Goal: Information Seeking & Learning: Check status

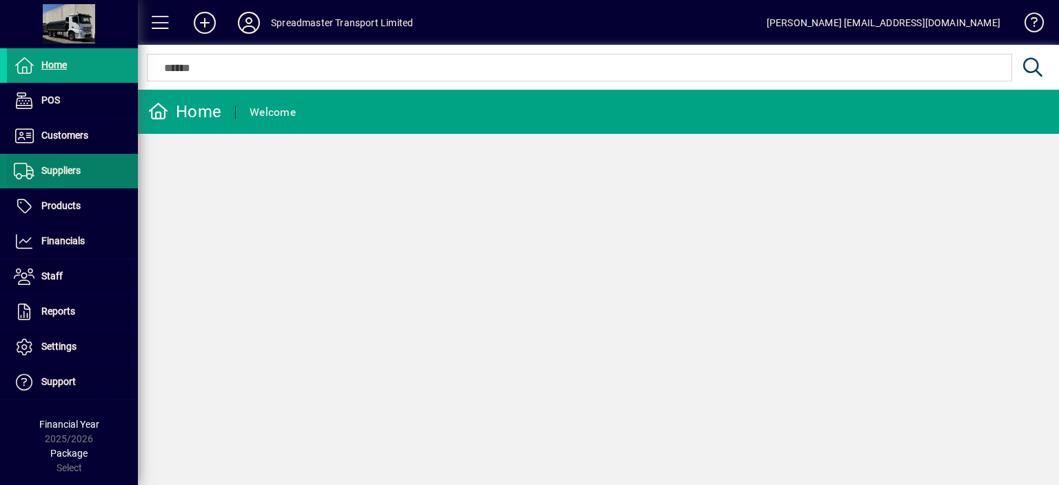
click at [65, 169] on span "Suppliers" at bounding box center [60, 170] width 39 height 11
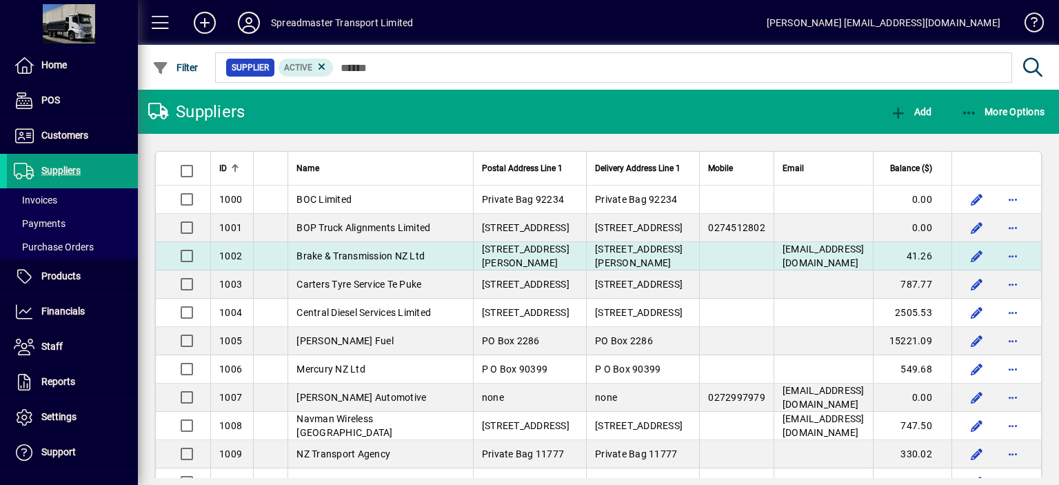
click at [406, 258] on span "Brake & Transmission NZ Ltd" at bounding box center [361, 255] width 128 height 11
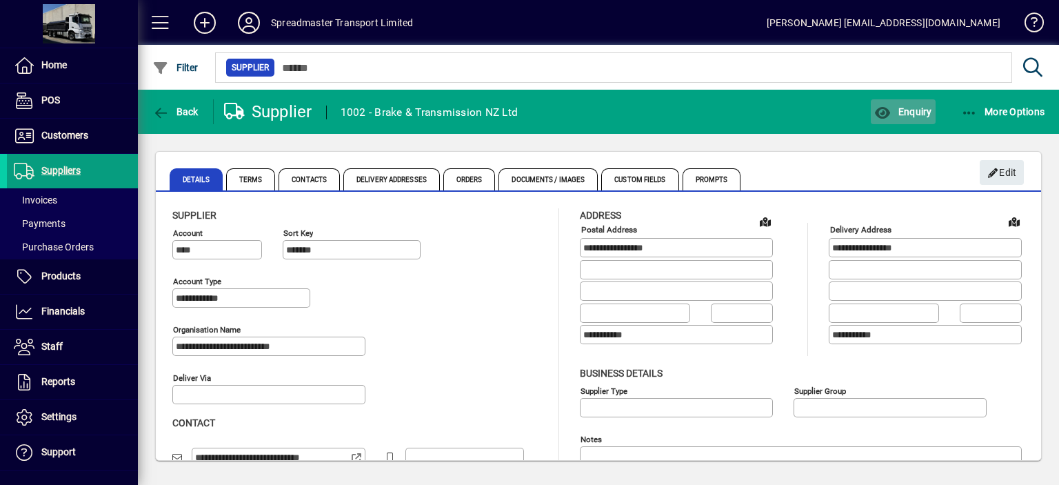
click at [915, 110] on span "Enquiry" at bounding box center [902, 111] width 57 height 11
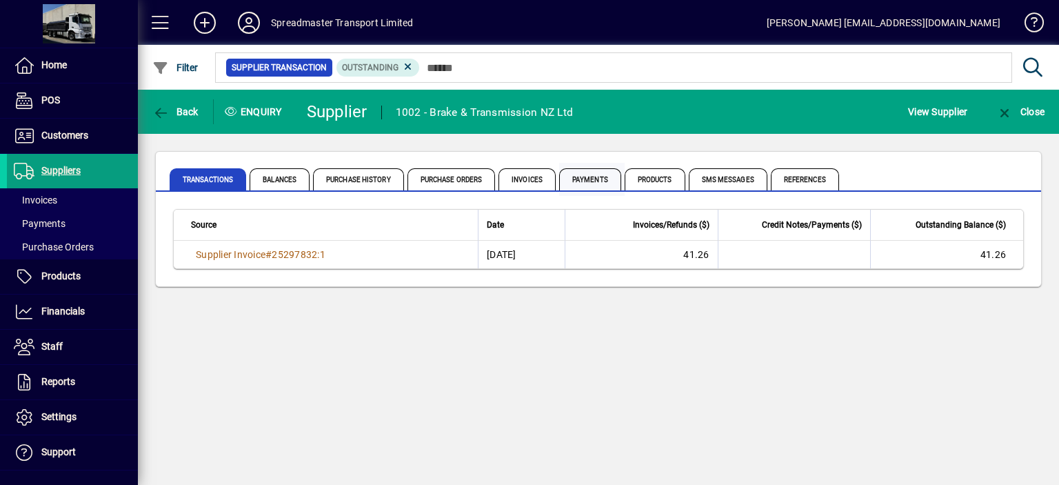
click at [583, 182] on span "Payments" at bounding box center [590, 179] width 62 height 22
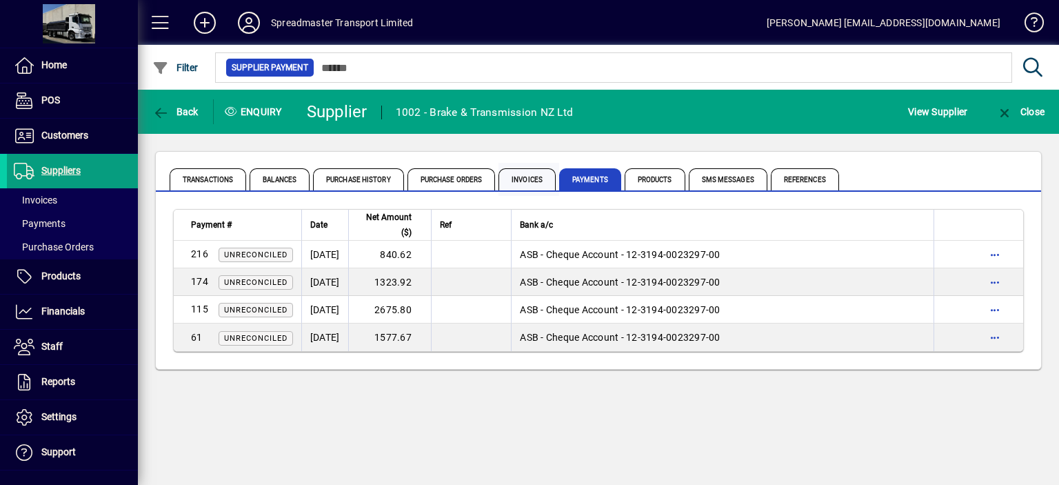
click at [525, 177] on span "Invoices" at bounding box center [527, 179] width 57 height 22
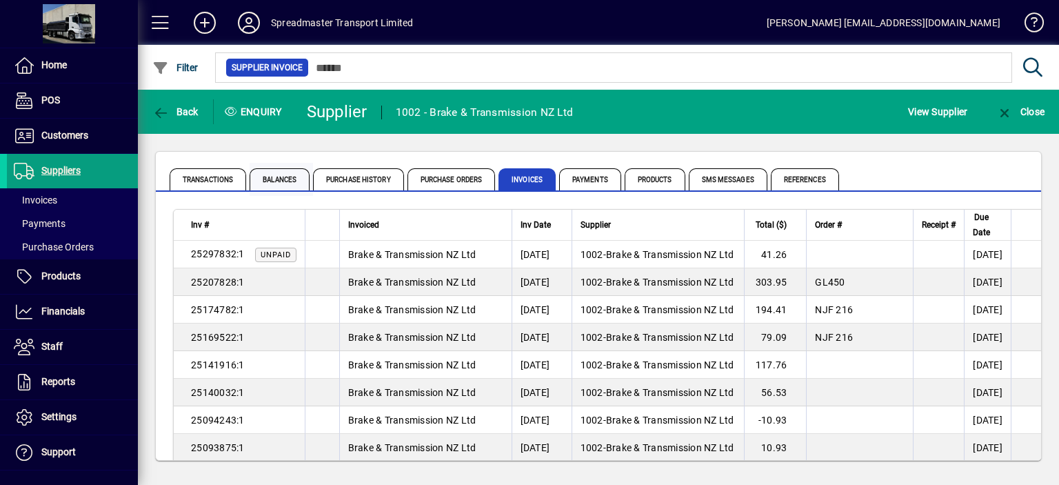
click at [284, 181] on span "Balances" at bounding box center [280, 179] width 60 height 22
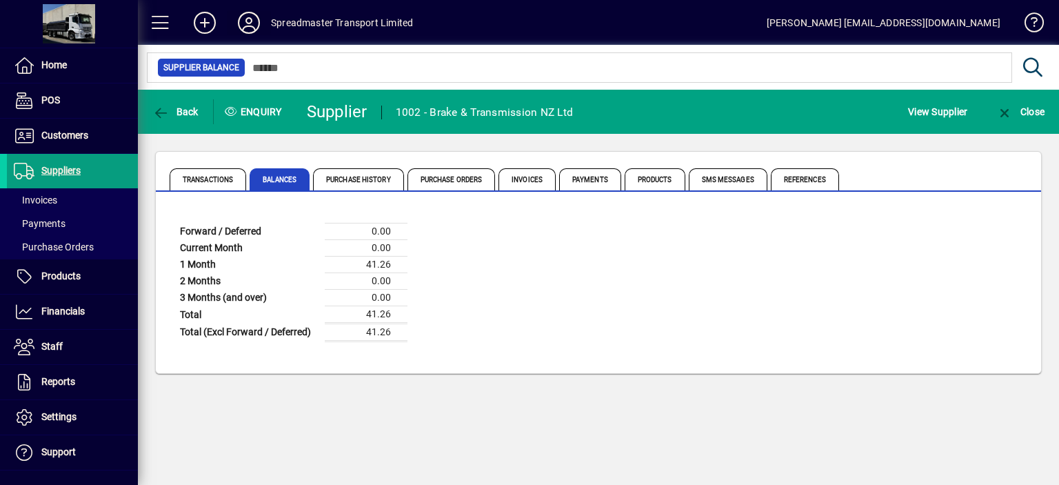
click at [251, 24] on icon at bounding box center [249, 23] width 28 height 22
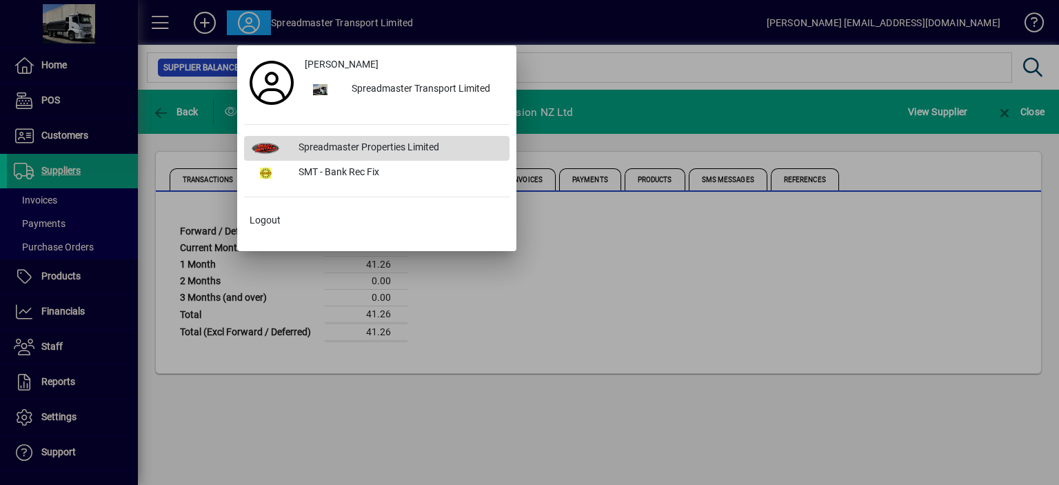
click at [341, 146] on div "Spreadmaster Properties Limited" at bounding box center [399, 148] width 222 height 25
